Goal: Transaction & Acquisition: Book appointment/travel/reservation

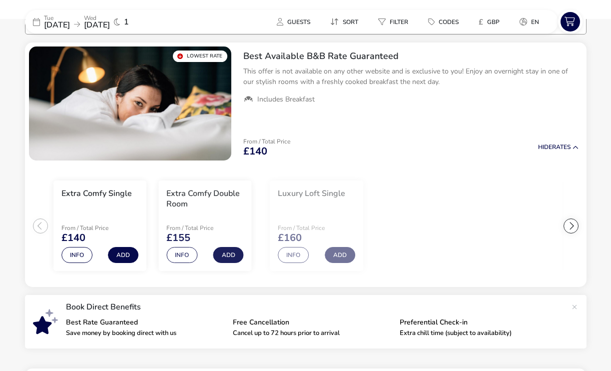
scroll to position [89, 0]
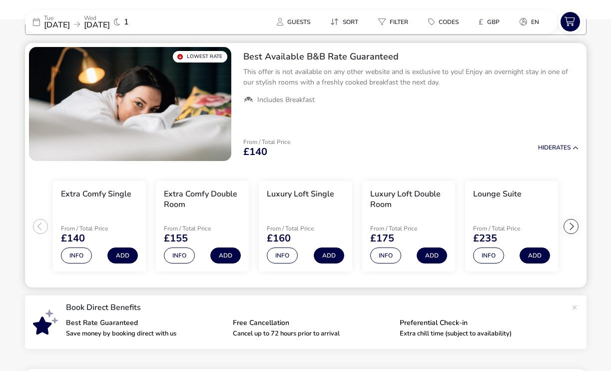
click at [568, 227] on div at bounding box center [570, 226] width 15 height 15
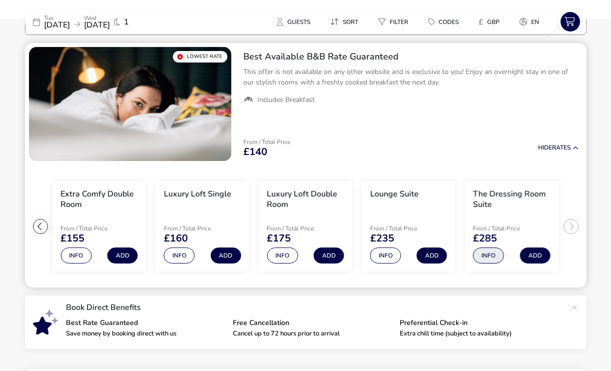
click at [485, 258] on button "Info" at bounding box center [488, 255] width 31 height 16
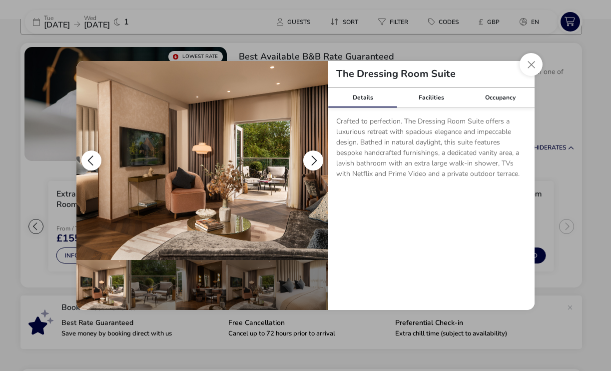
click at [312, 154] on button "details" at bounding box center [313, 160] width 20 height 20
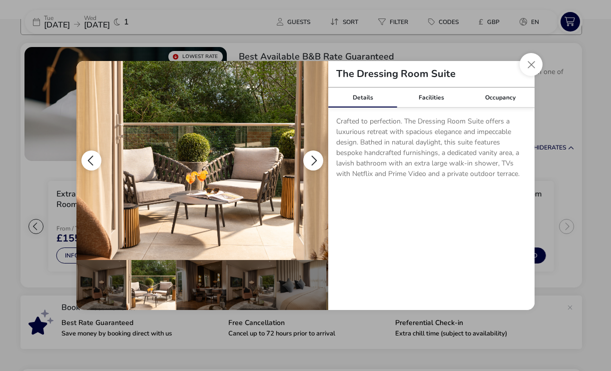
click at [312, 154] on button "details" at bounding box center [313, 160] width 20 height 20
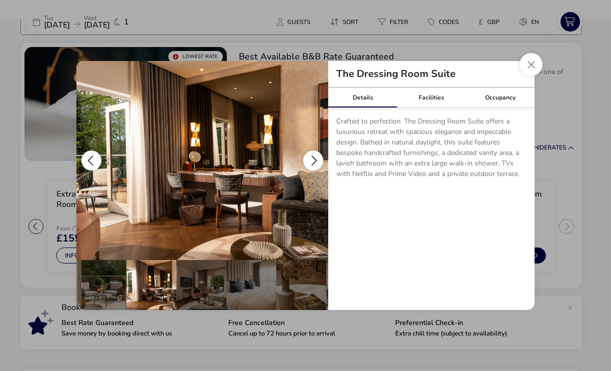
click at [312, 156] on button "details" at bounding box center [313, 160] width 20 height 20
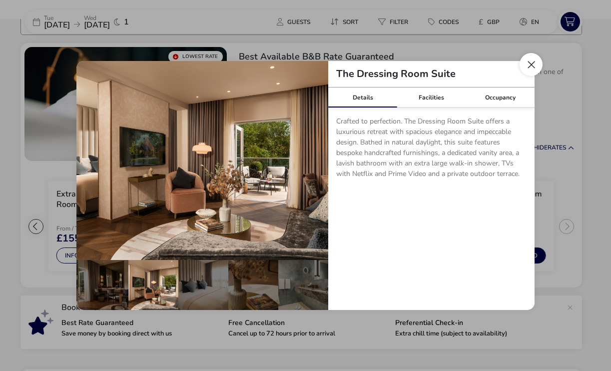
click at [526, 60] on button "Close dialog" at bounding box center [530, 64] width 23 height 23
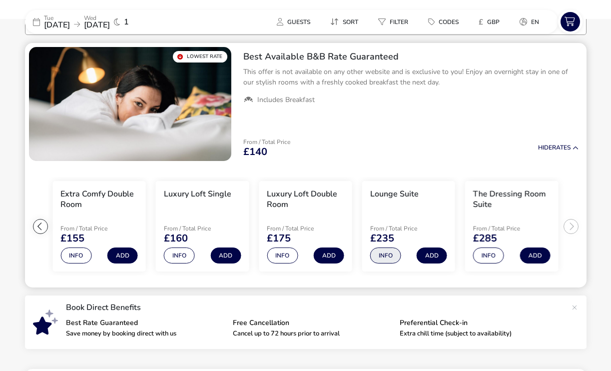
click at [381, 259] on button "Info" at bounding box center [385, 255] width 31 height 16
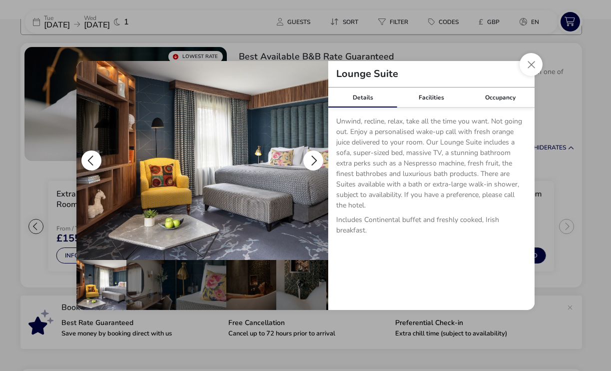
click at [311, 156] on button "details" at bounding box center [313, 160] width 20 height 20
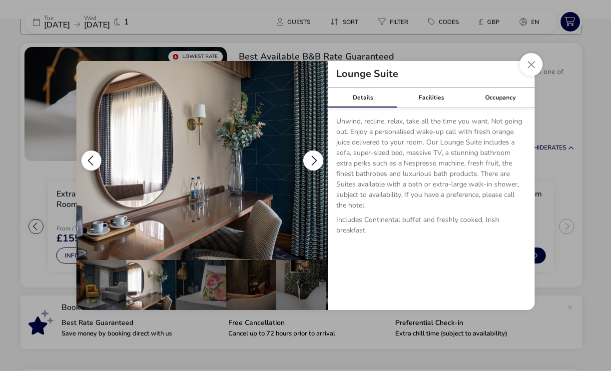
click at [311, 156] on button "details" at bounding box center [313, 160] width 20 height 20
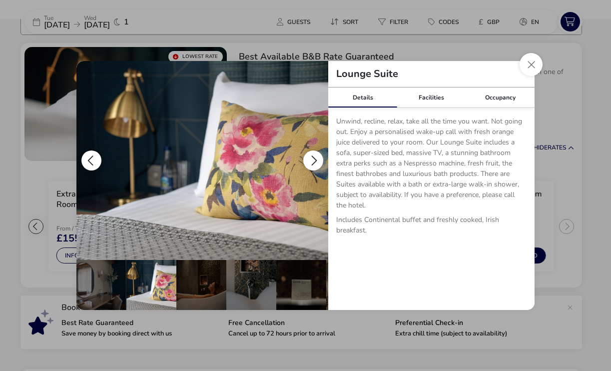
click at [311, 156] on button "details" at bounding box center [313, 160] width 20 height 20
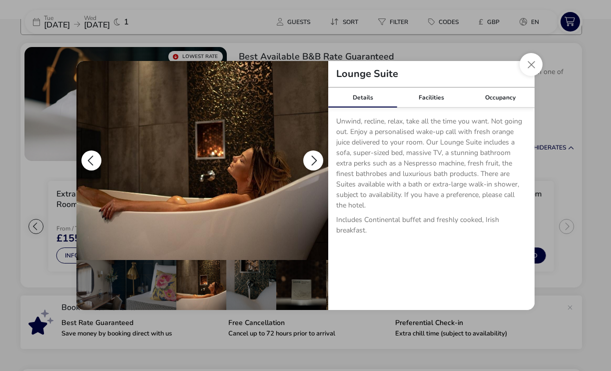
scroll to position [0, 100]
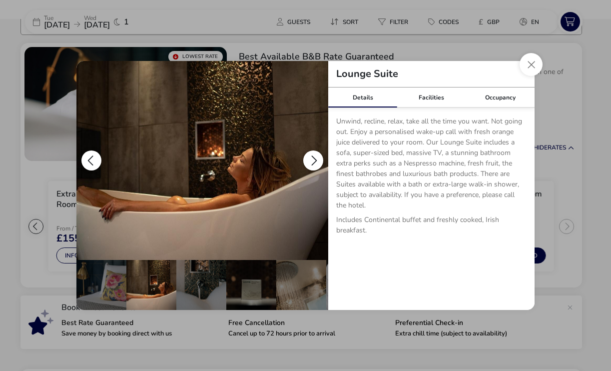
click at [311, 156] on button "details" at bounding box center [313, 160] width 20 height 20
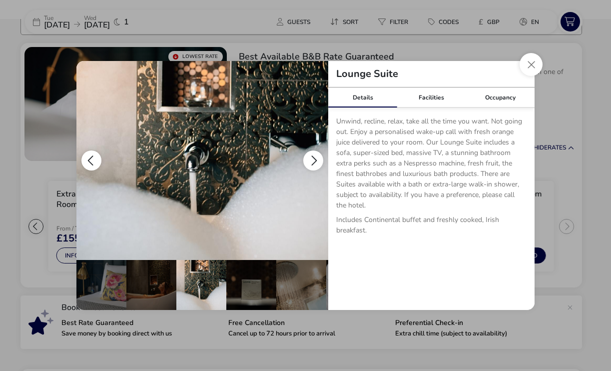
scroll to position [0, 150]
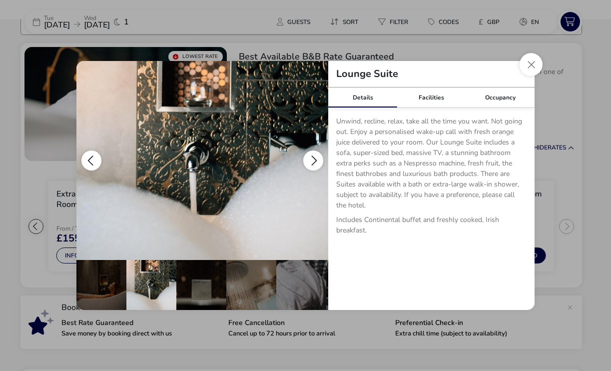
click at [311, 156] on button "details" at bounding box center [313, 160] width 20 height 20
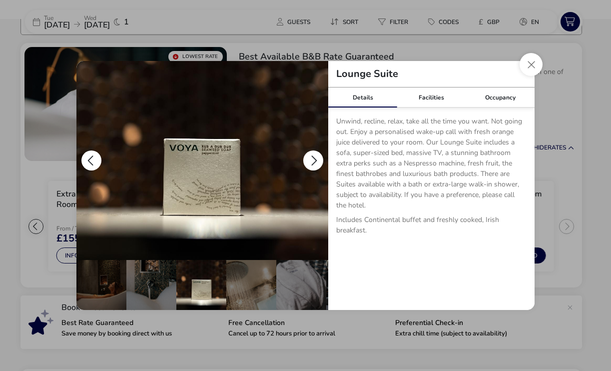
scroll to position [0, 200]
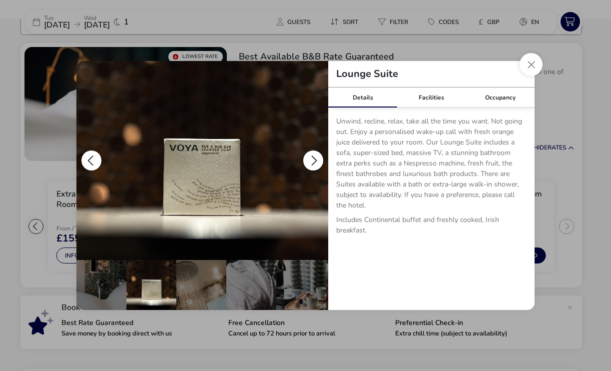
click at [311, 156] on button "details" at bounding box center [313, 160] width 20 height 20
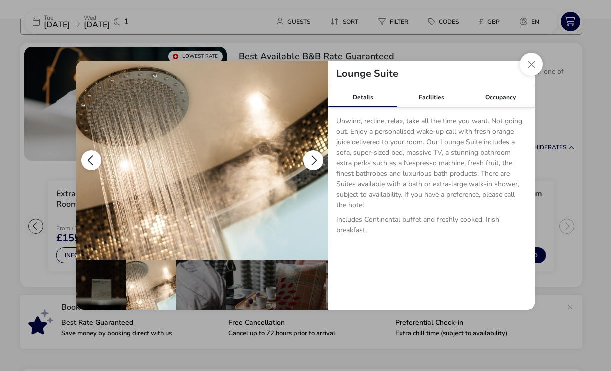
click at [311, 156] on button "details" at bounding box center [313, 160] width 20 height 20
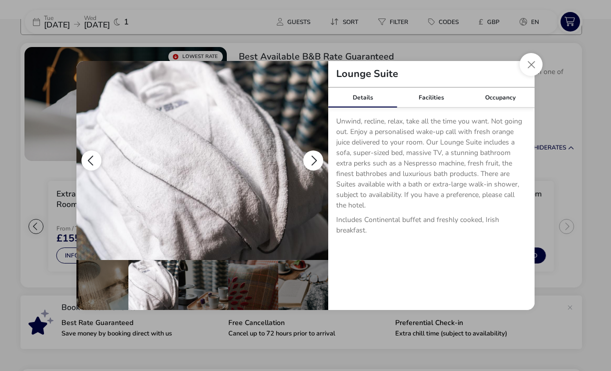
click at [311, 156] on button "details" at bounding box center [313, 160] width 20 height 20
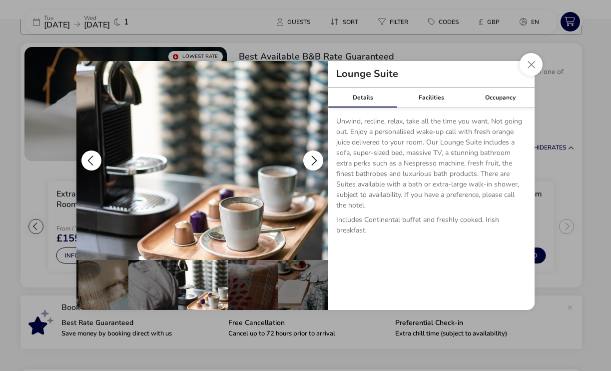
click at [311, 156] on button "details" at bounding box center [313, 160] width 20 height 20
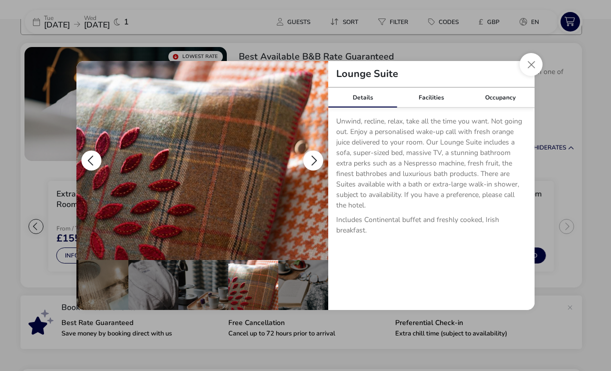
click at [311, 157] on button "details" at bounding box center [313, 160] width 20 height 20
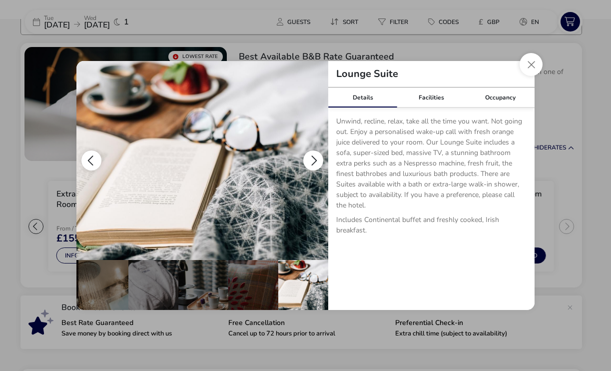
click at [311, 157] on button "details" at bounding box center [313, 160] width 20 height 20
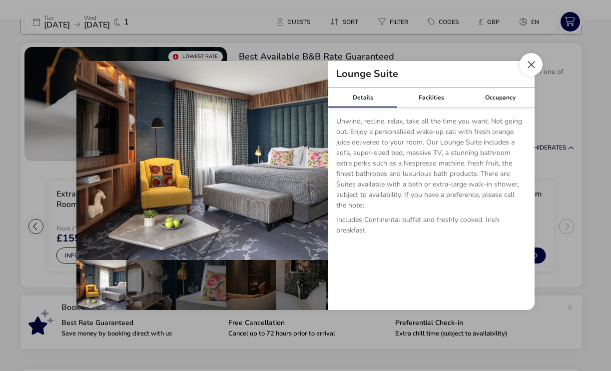
click at [529, 62] on button "Close dialog" at bounding box center [530, 64] width 23 height 23
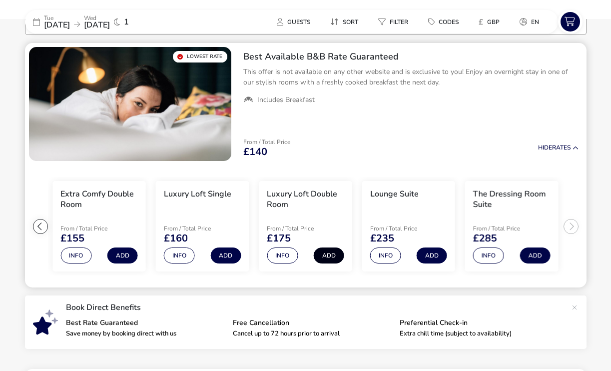
click at [327, 256] on button "Add" at bounding box center [329, 255] width 30 height 16
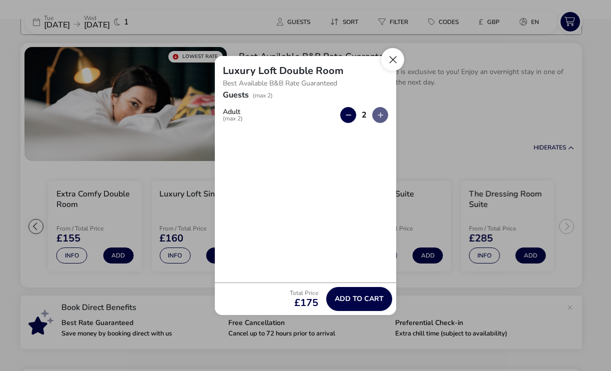
click at [387, 58] on button "Close" at bounding box center [392, 59] width 23 height 23
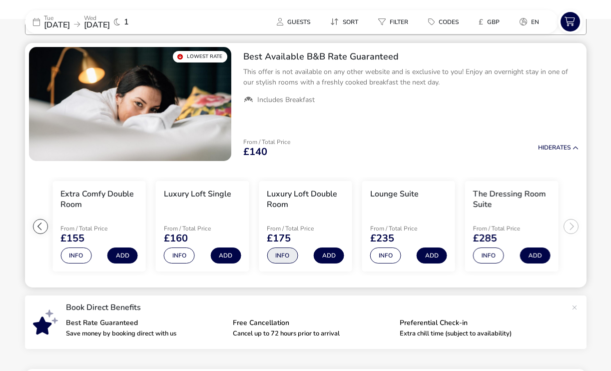
click at [281, 259] on button "Info" at bounding box center [282, 255] width 31 height 16
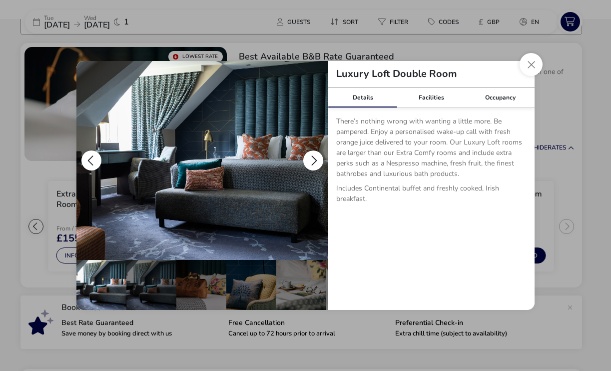
click at [312, 156] on button "details" at bounding box center [313, 160] width 20 height 20
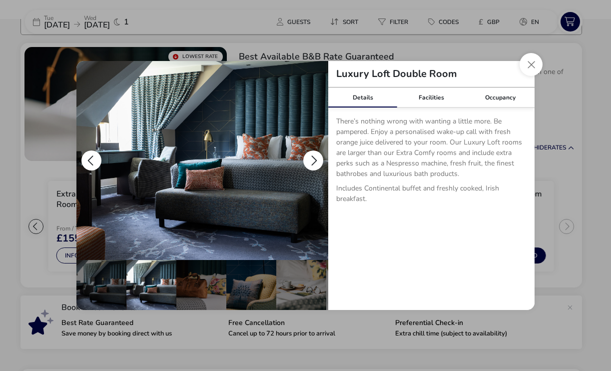
click at [312, 156] on button "details" at bounding box center [313, 160] width 20 height 20
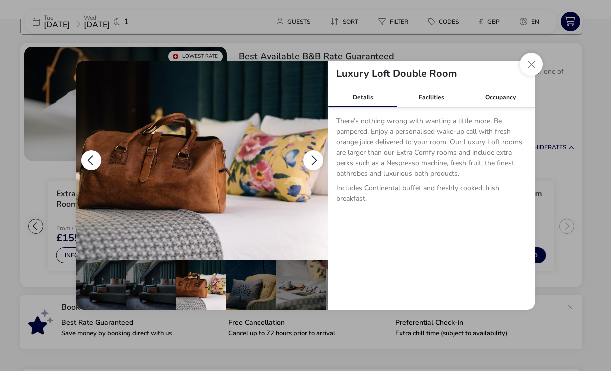
scroll to position [0, 50]
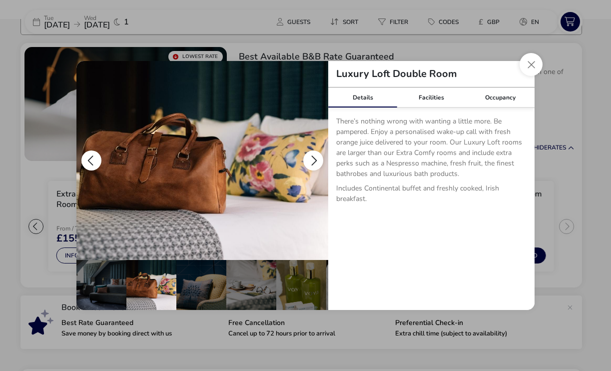
click at [312, 156] on button "details" at bounding box center [313, 160] width 20 height 20
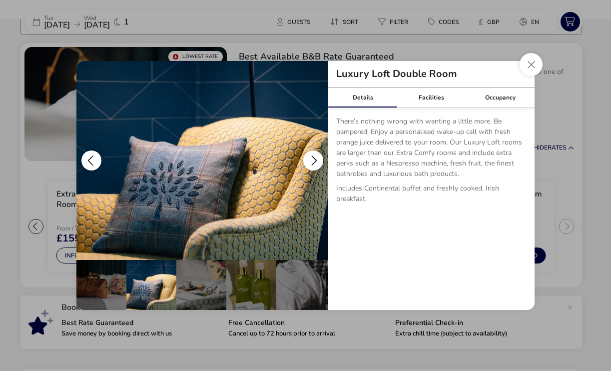
click at [312, 156] on button "details" at bounding box center [313, 160] width 20 height 20
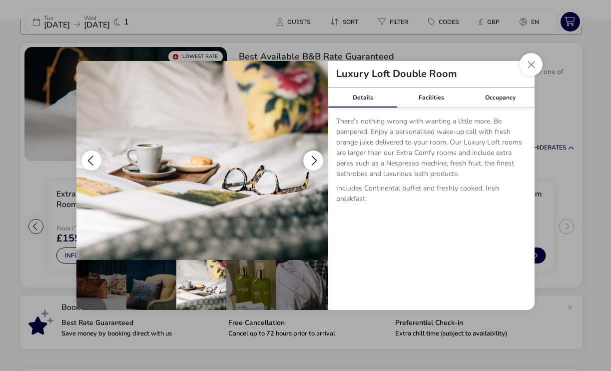
scroll to position [0, 150]
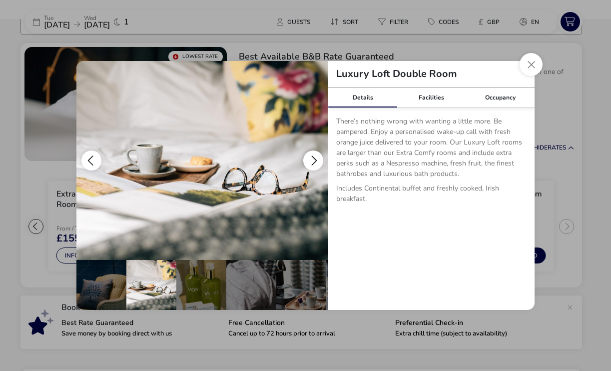
click at [312, 156] on button "details" at bounding box center [313, 160] width 20 height 20
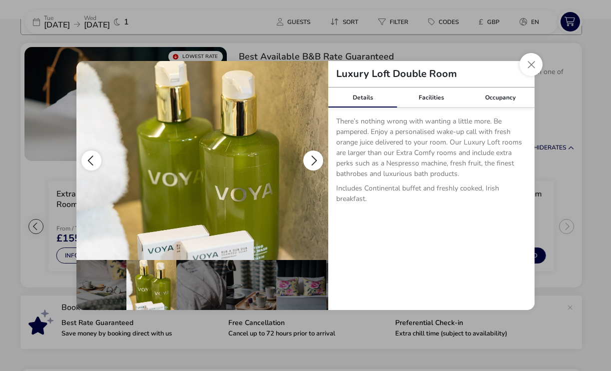
click at [312, 156] on button "details" at bounding box center [313, 160] width 20 height 20
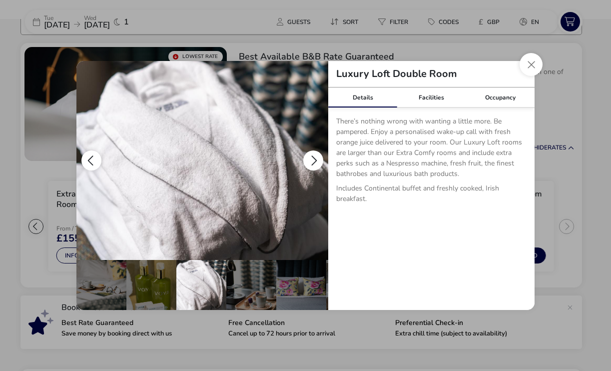
scroll to position [0, 248]
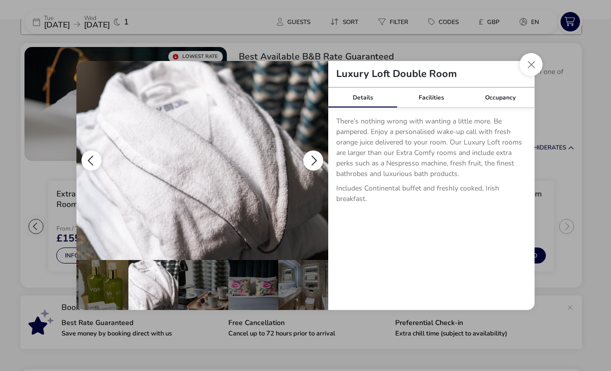
click at [312, 156] on button "details" at bounding box center [313, 160] width 20 height 20
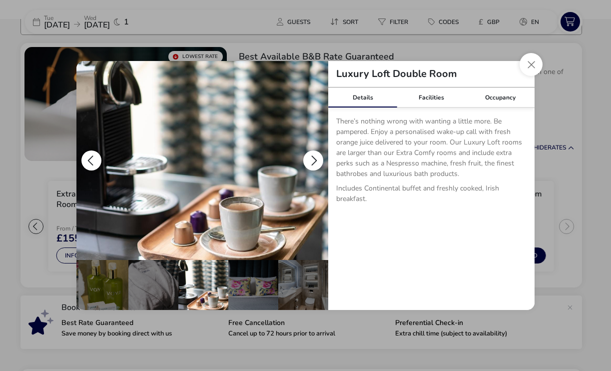
click at [312, 157] on button "details" at bounding box center [313, 160] width 20 height 20
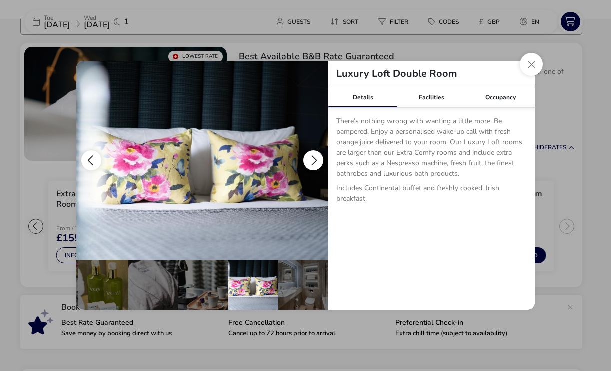
click at [312, 158] on button "details" at bounding box center [313, 160] width 20 height 20
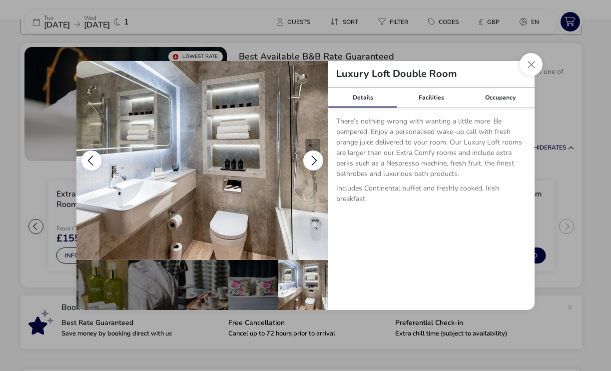
click at [313, 158] on button "details" at bounding box center [313, 160] width 20 height 20
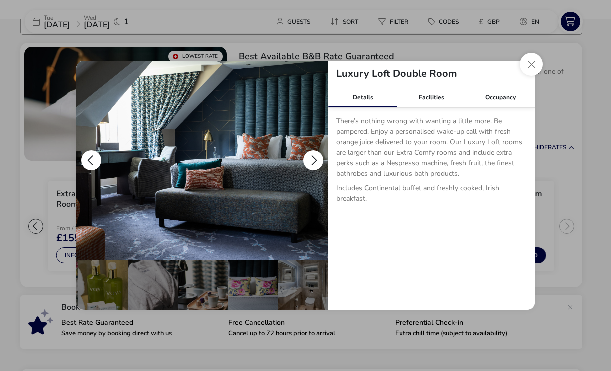
scroll to position [0, 0]
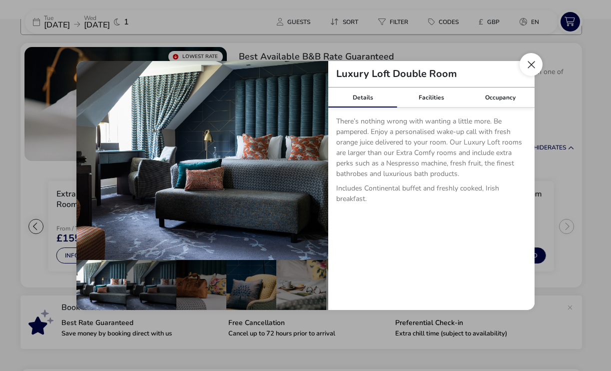
click at [529, 63] on button "Close dialog" at bounding box center [530, 64] width 23 height 23
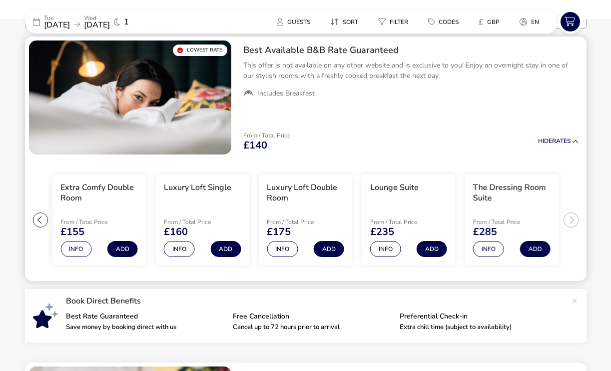
scroll to position [96, 0]
click at [178, 250] on button "Info" at bounding box center [179, 249] width 31 height 16
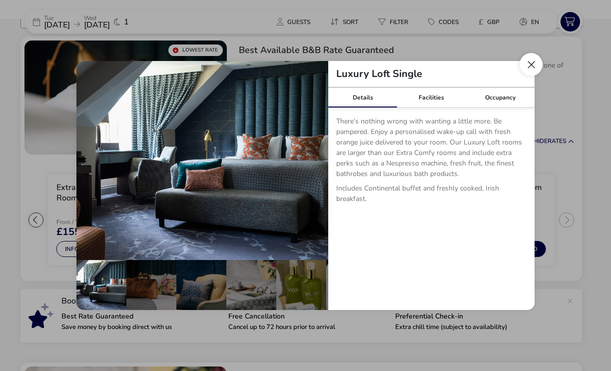
click at [529, 64] on button "Close dialog" at bounding box center [530, 64] width 23 height 23
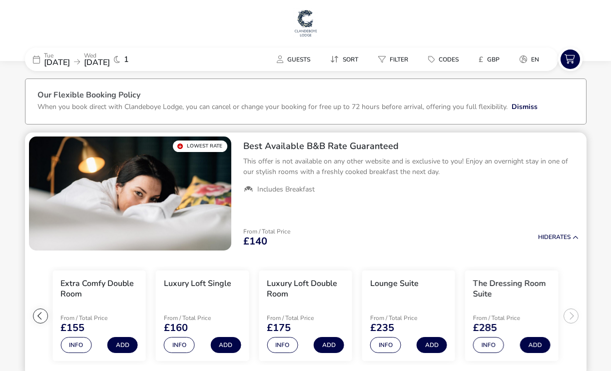
scroll to position [0, 0]
click at [244, 37] on h1 at bounding box center [305, 24] width 603 height 32
click at [520, 110] on button "Dismiss" at bounding box center [524, 106] width 26 height 10
